Goal: Transaction & Acquisition: Purchase product/service

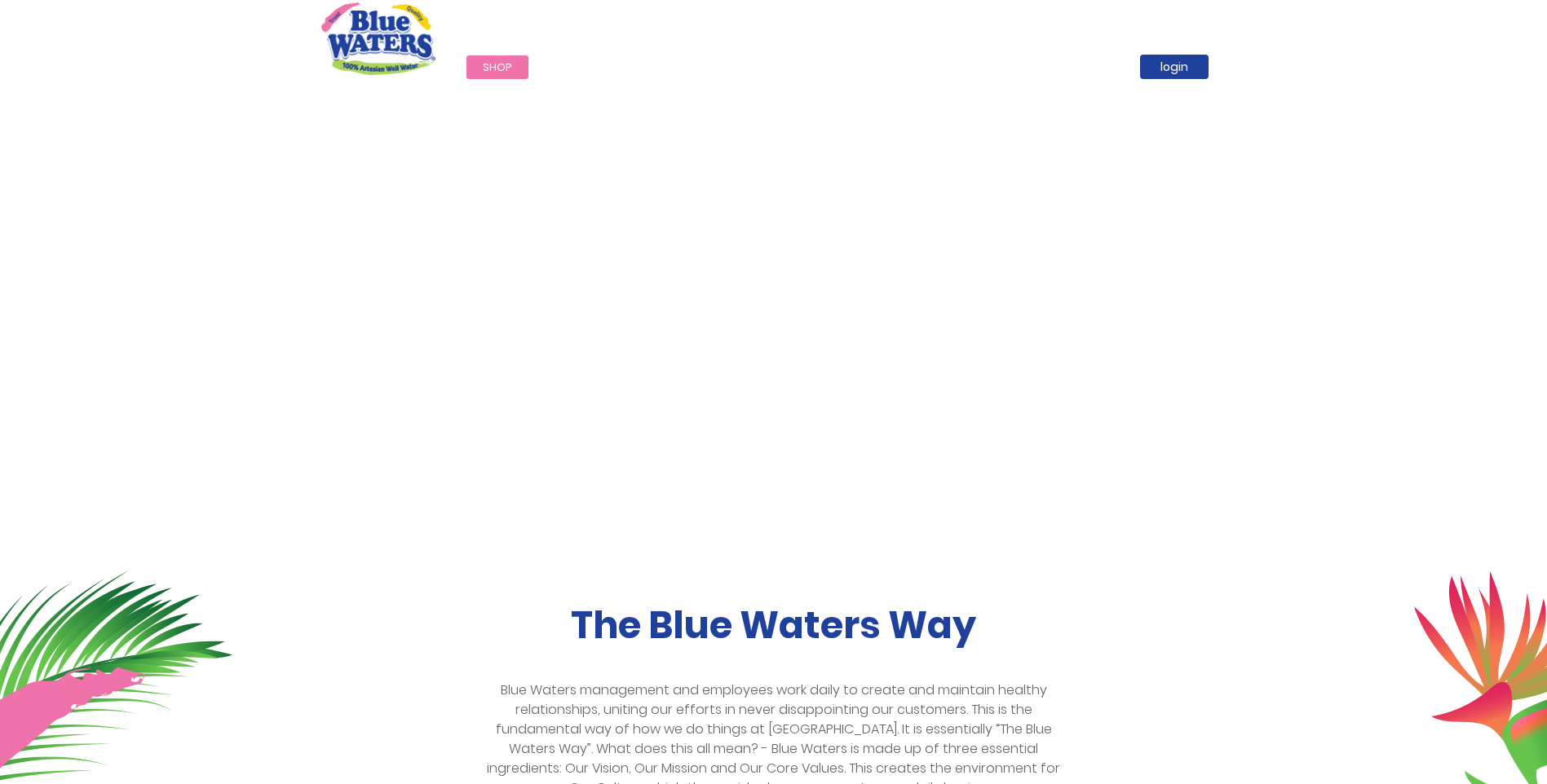
click at [477, 67] on link "Shop" at bounding box center [497, 67] width 62 height 24
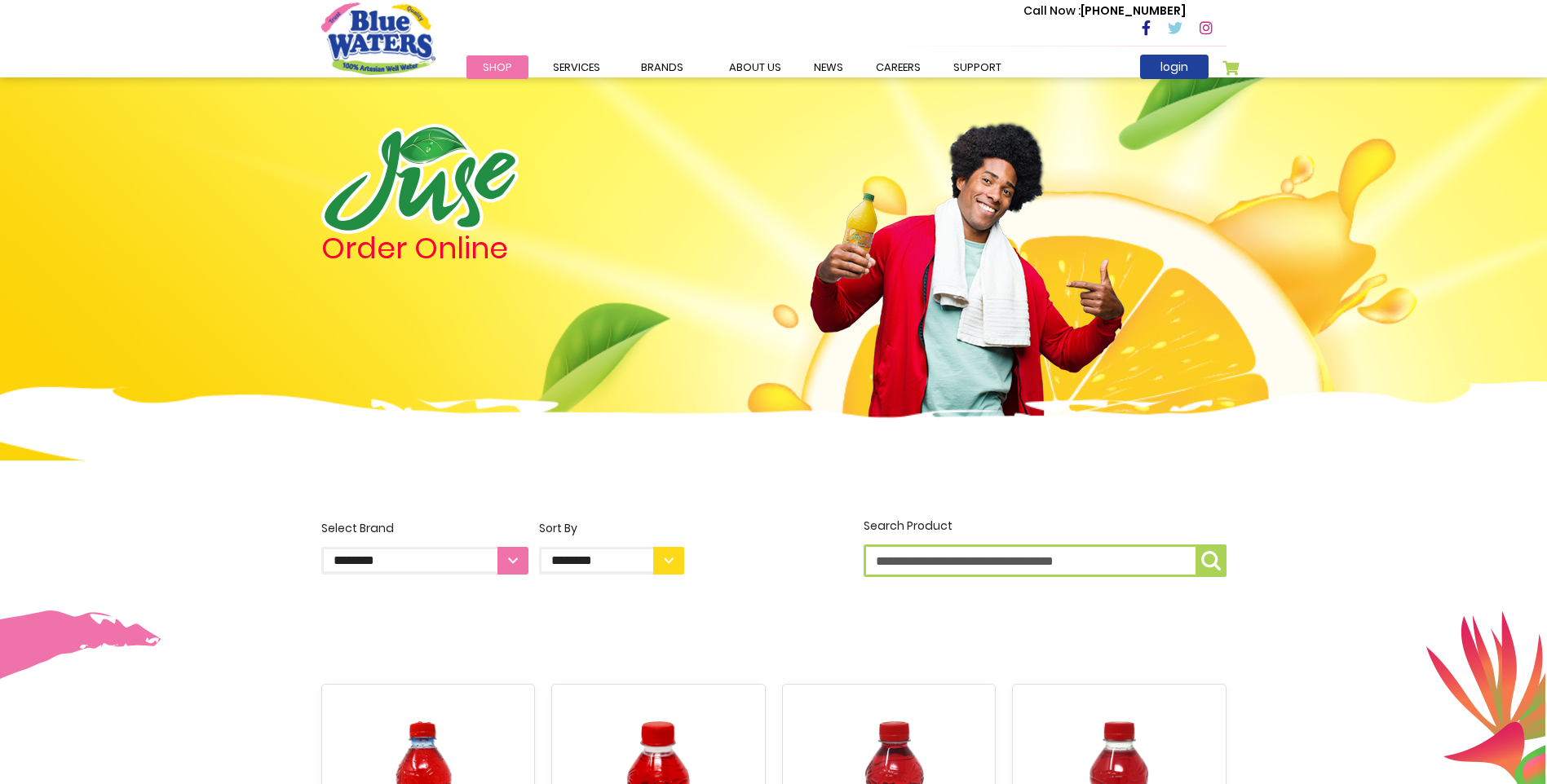
click at [972, 558] on input "Search Product" at bounding box center [1044, 560] width 363 height 32
type input "*****"
click at [1196, 544] on button "Search Product *****" at bounding box center [1211, 560] width 31 height 32
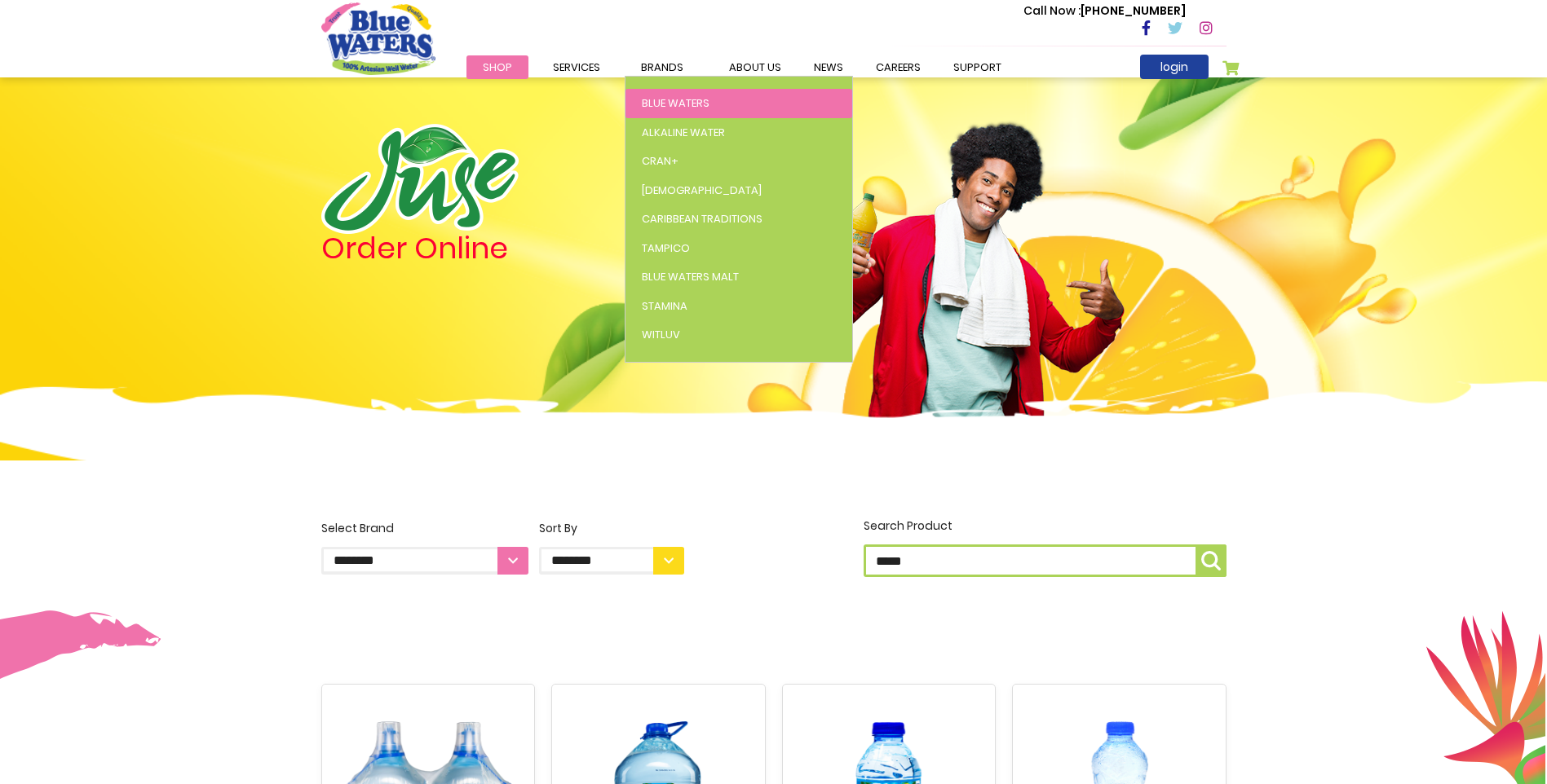
click at [646, 101] on span "Blue Waters" at bounding box center [675, 103] width 68 height 15
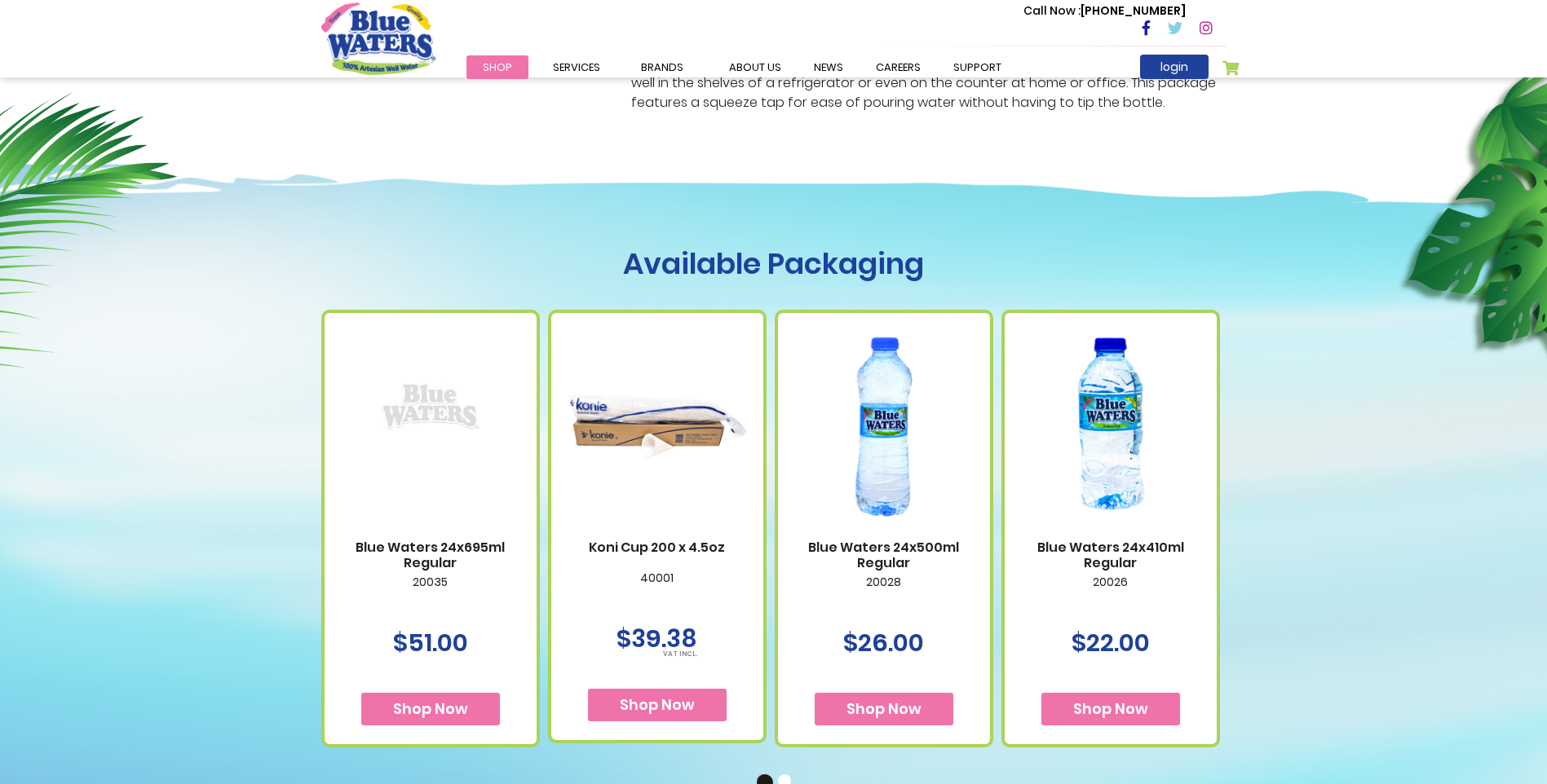
scroll to position [815, 0]
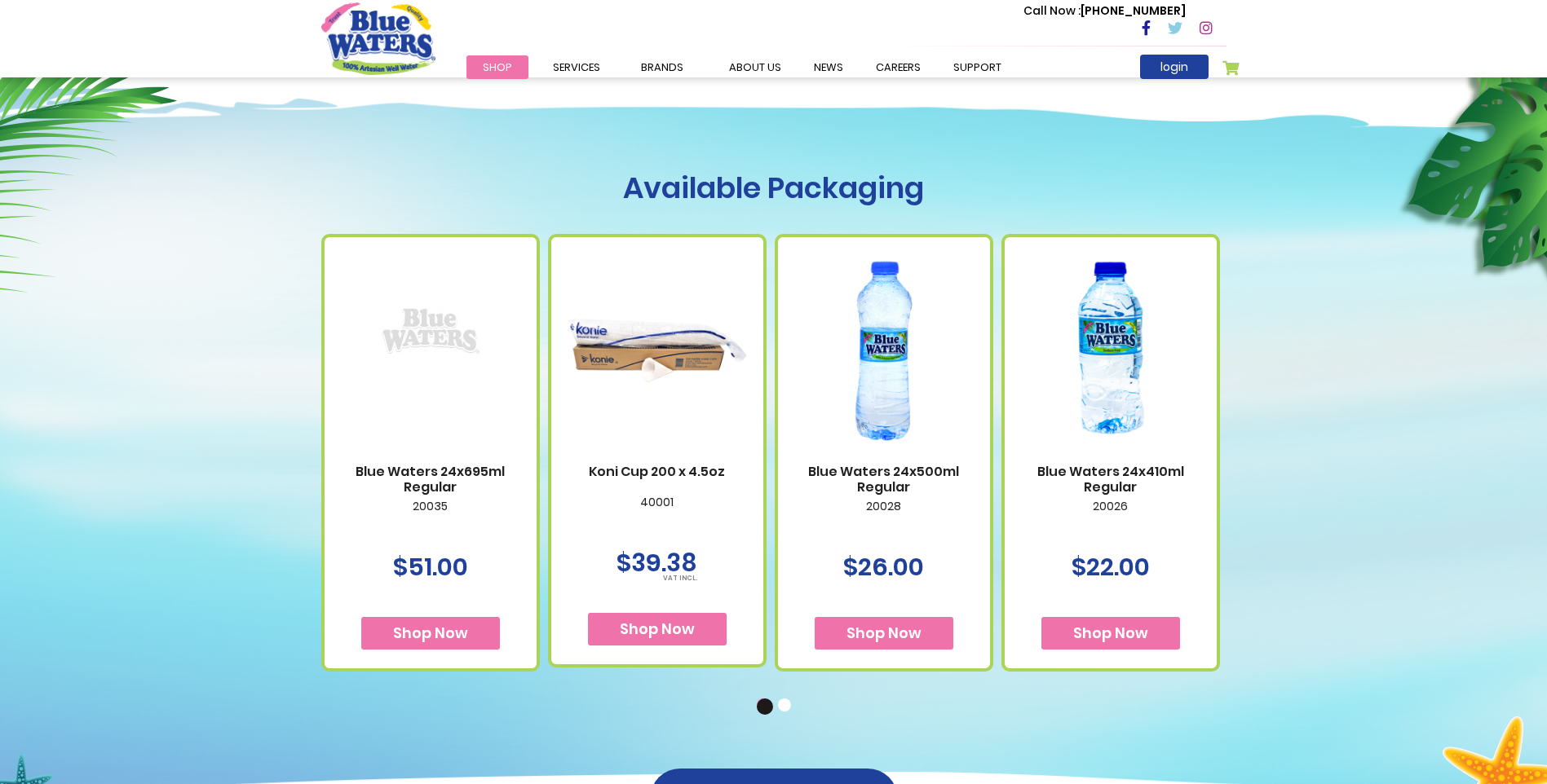
click at [1132, 636] on span "Shop Now" at bounding box center [1110, 632] width 75 height 20
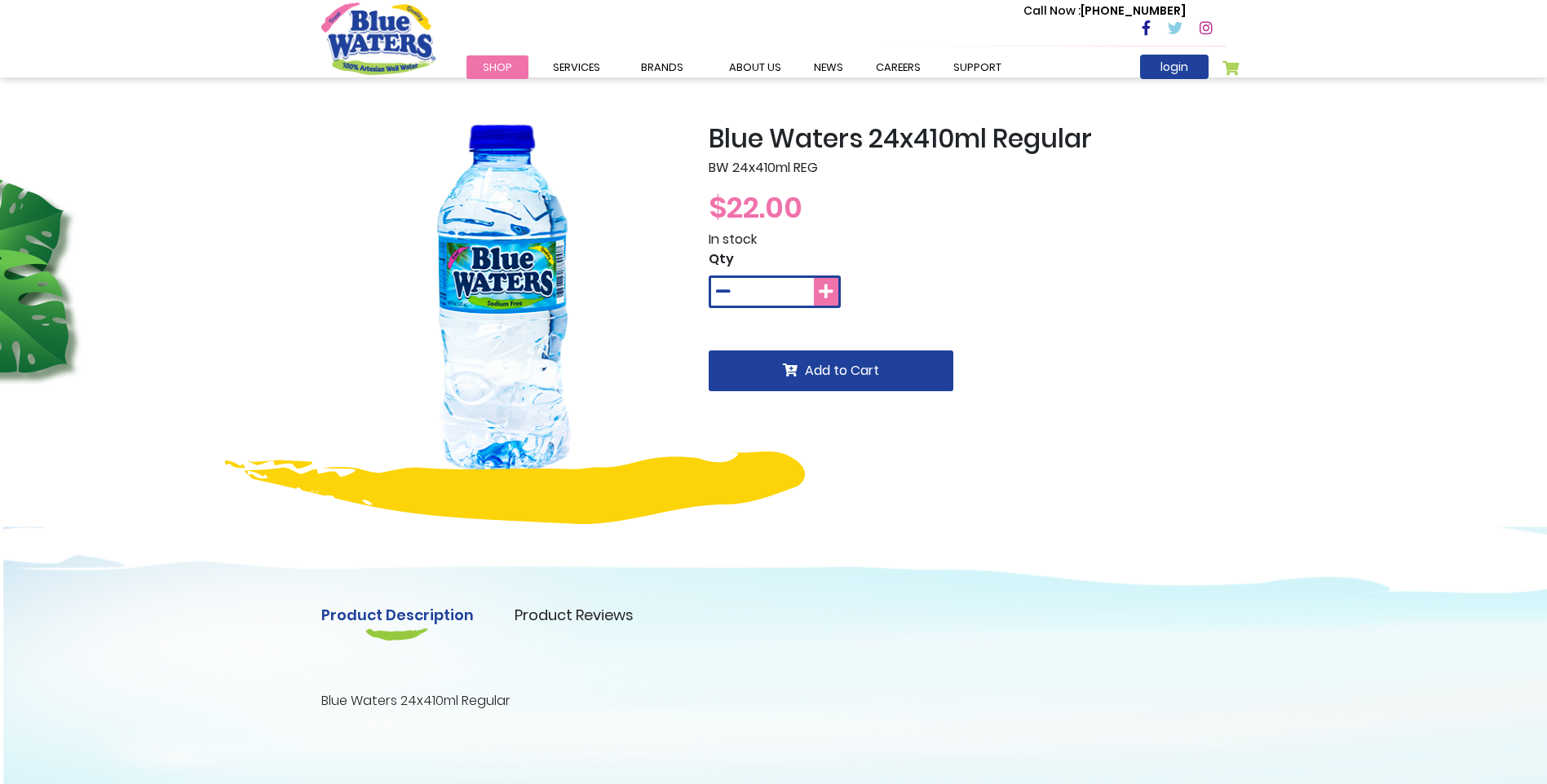
click at [823, 290] on icon at bounding box center [825, 291] width 14 height 16
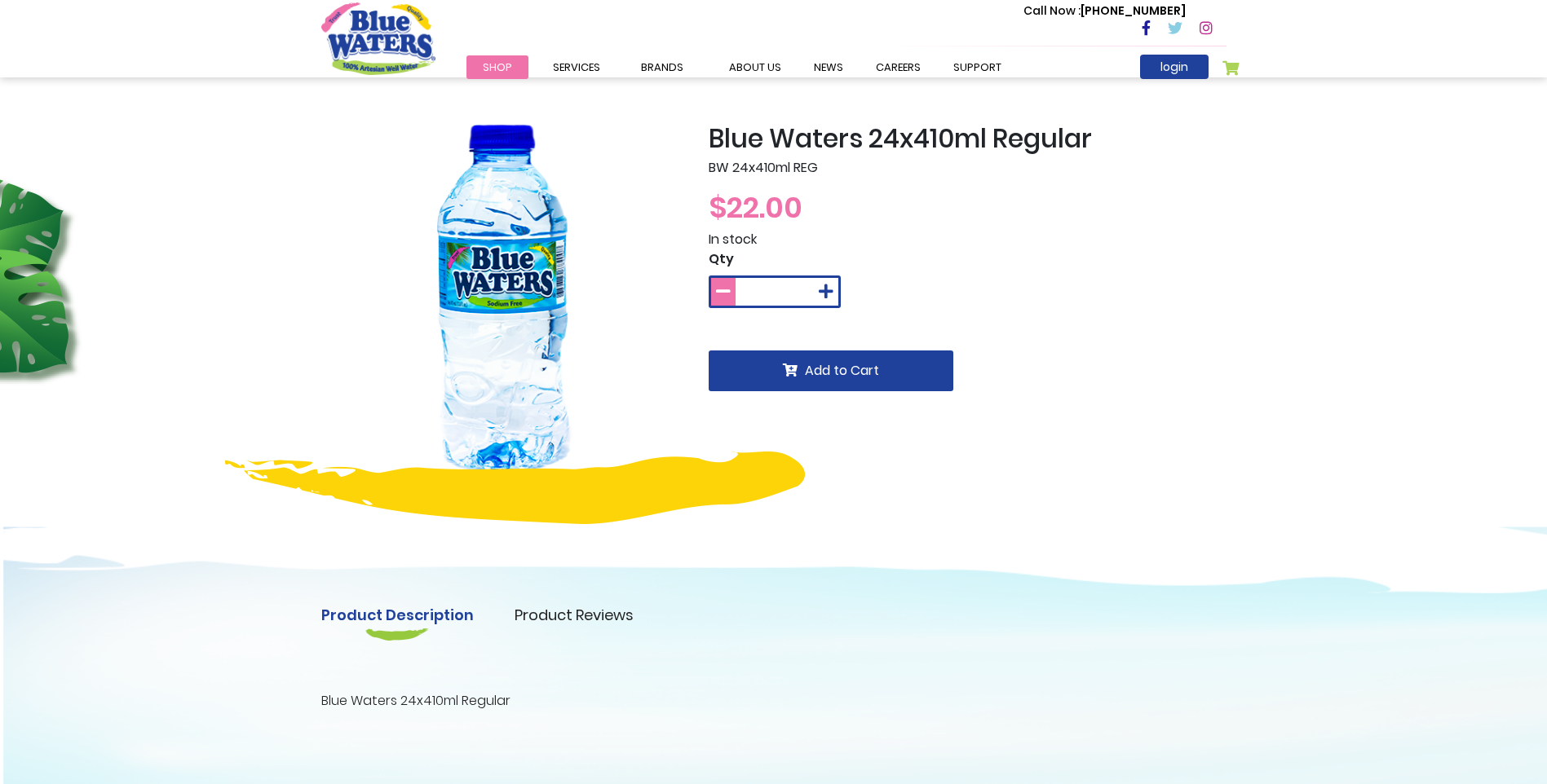
click at [726, 296] on icon at bounding box center [723, 291] width 14 height 16
type input "*"
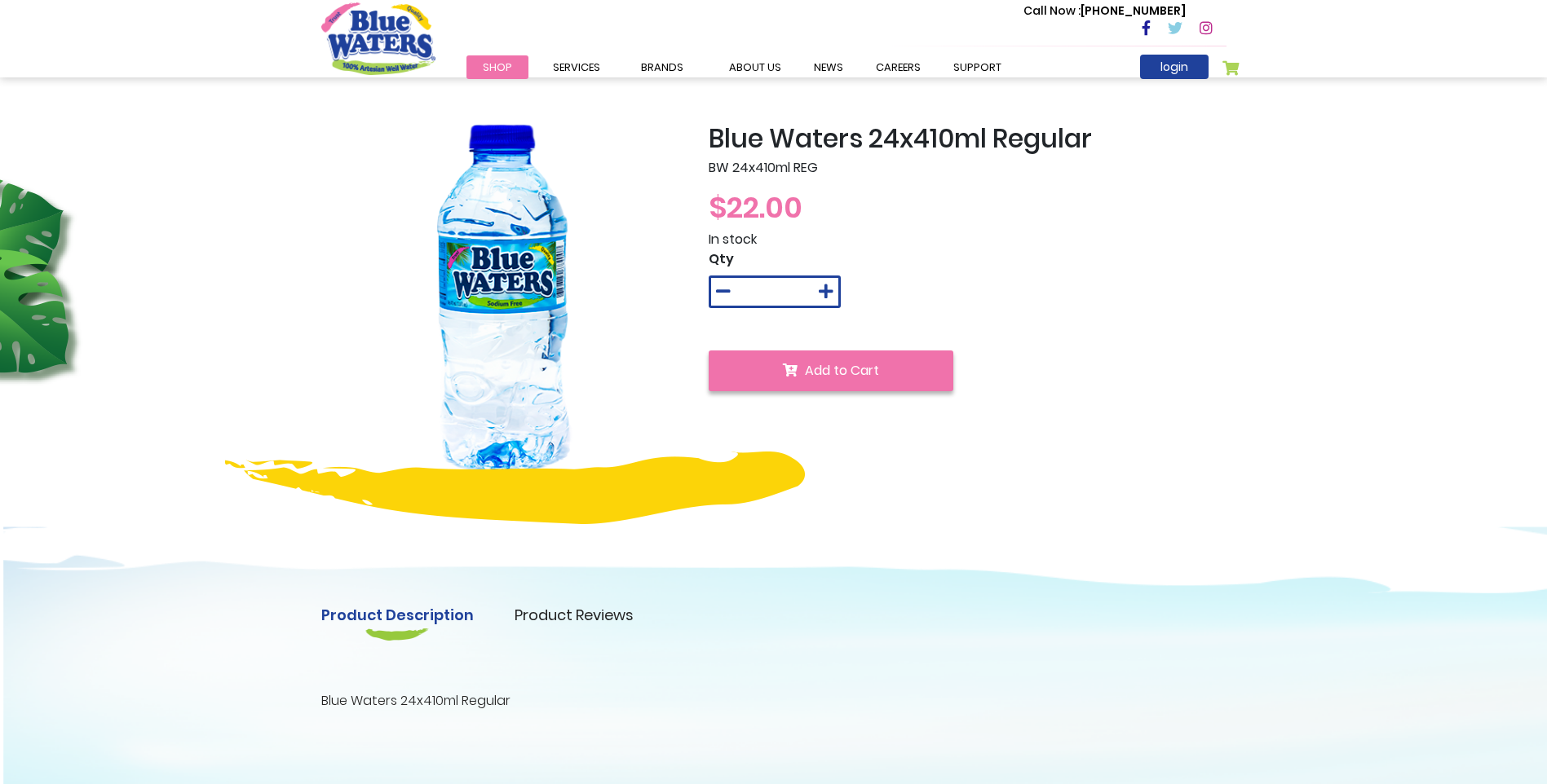
click at [821, 383] on button "Add to Cart" at bounding box center [830, 370] width 245 height 41
